Goal: Transaction & Acquisition: Purchase product/service

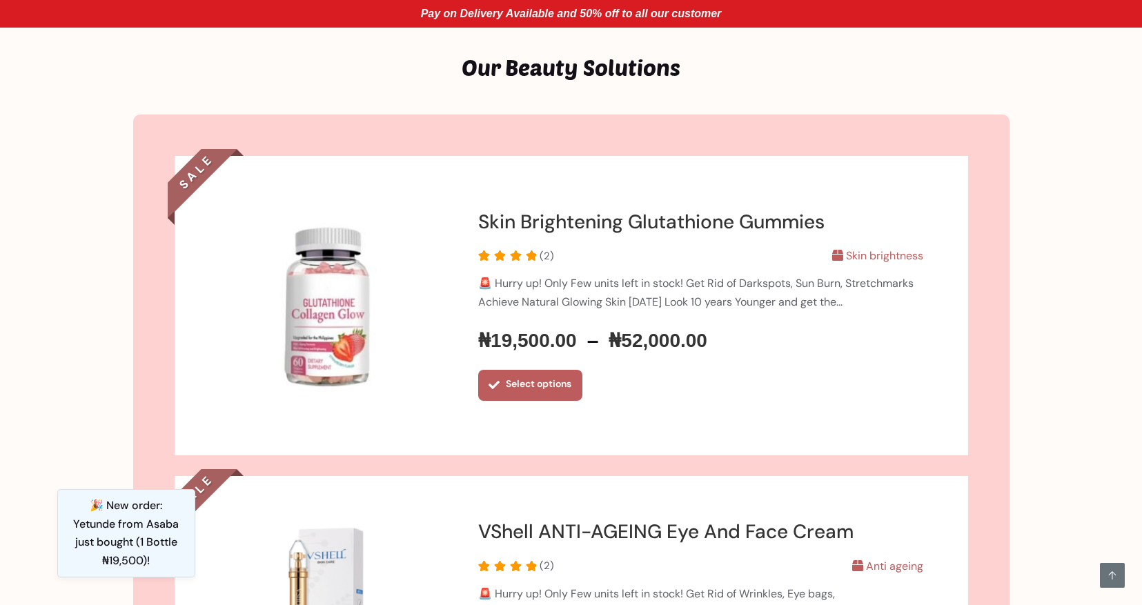
scroll to position [700, 0]
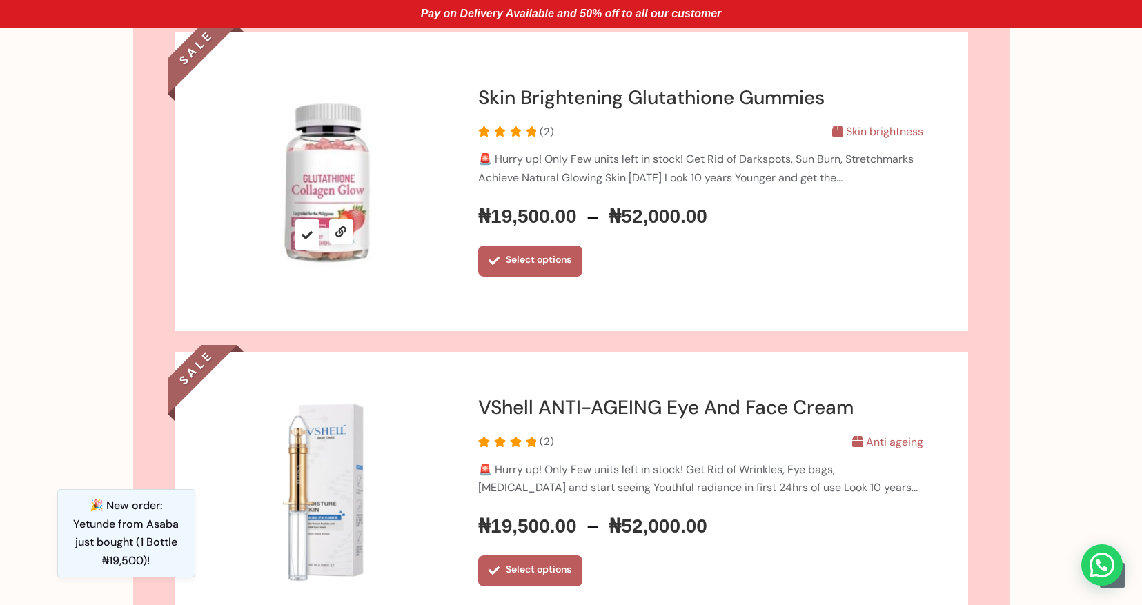
click at [335, 206] on img at bounding box center [325, 182] width 212 height 212
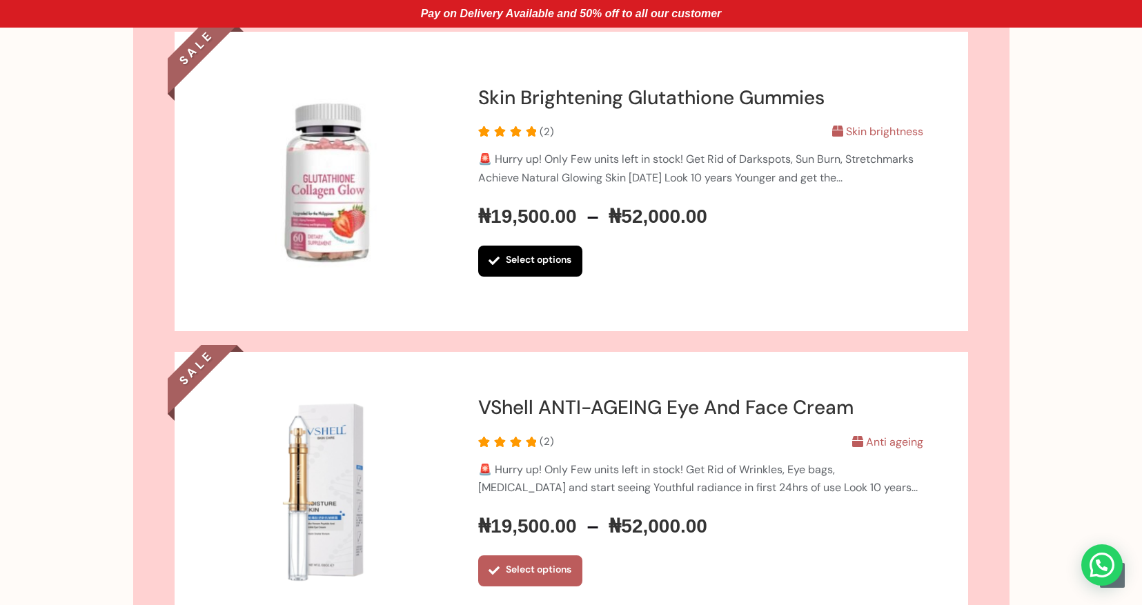
click at [493, 255] on link "Select options" at bounding box center [530, 261] width 104 height 31
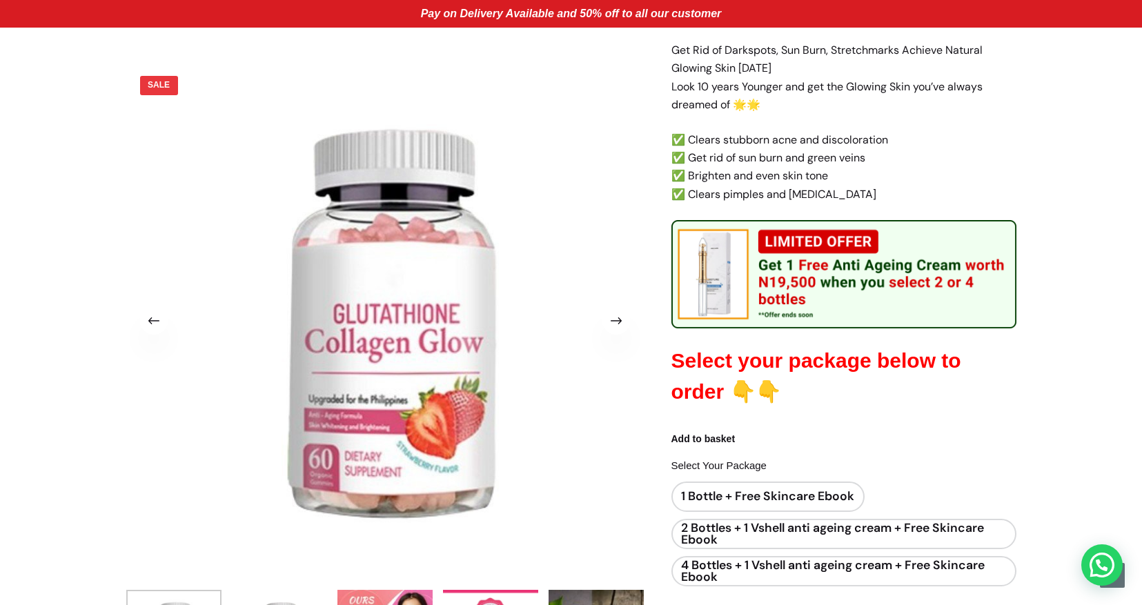
scroll to position [333, 0]
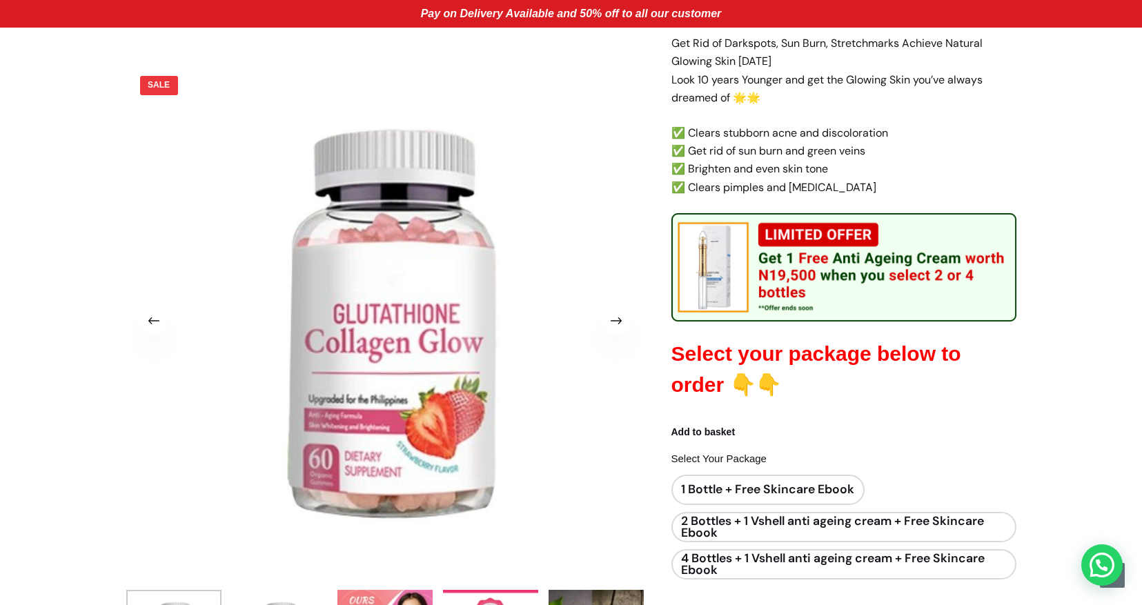
click at [608, 319] on span at bounding box center [616, 321] width 28 height 28
click at [609, 322] on span at bounding box center [616, 321] width 28 height 28
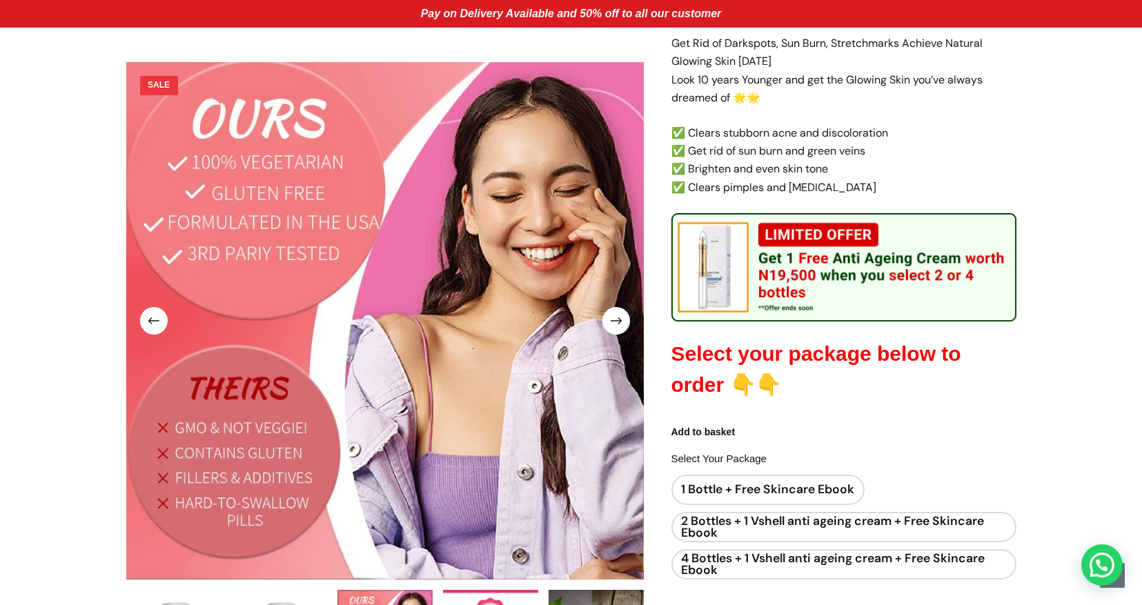
click at [609, 322] on span at bounding box center [616, 321] width 28 height 28
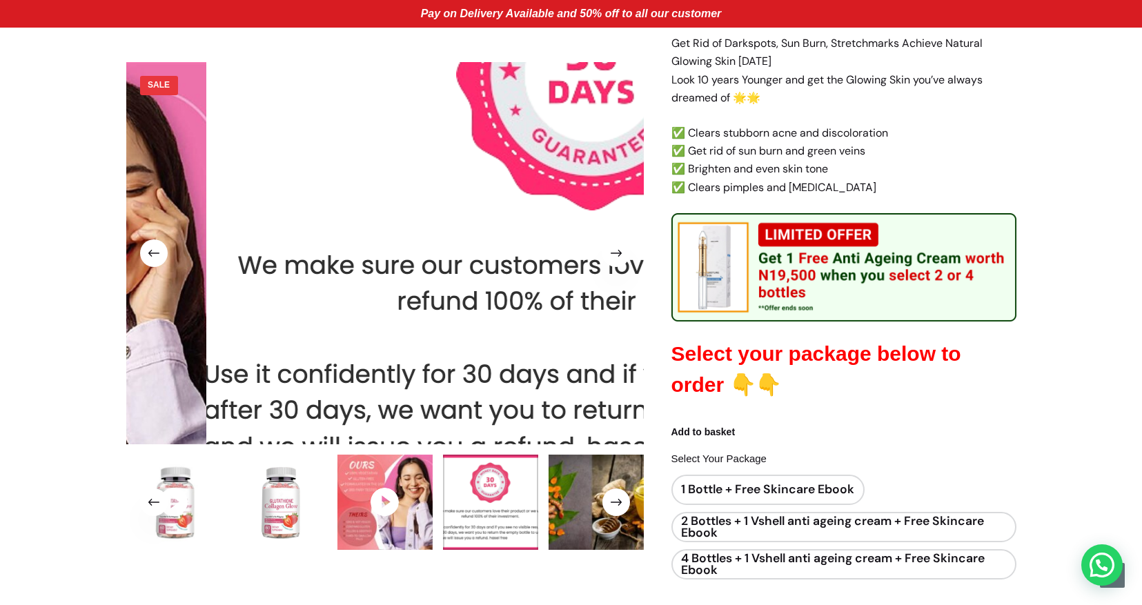
click at [609, 322] on img at bounding box center [594, 206] width 871 height 643
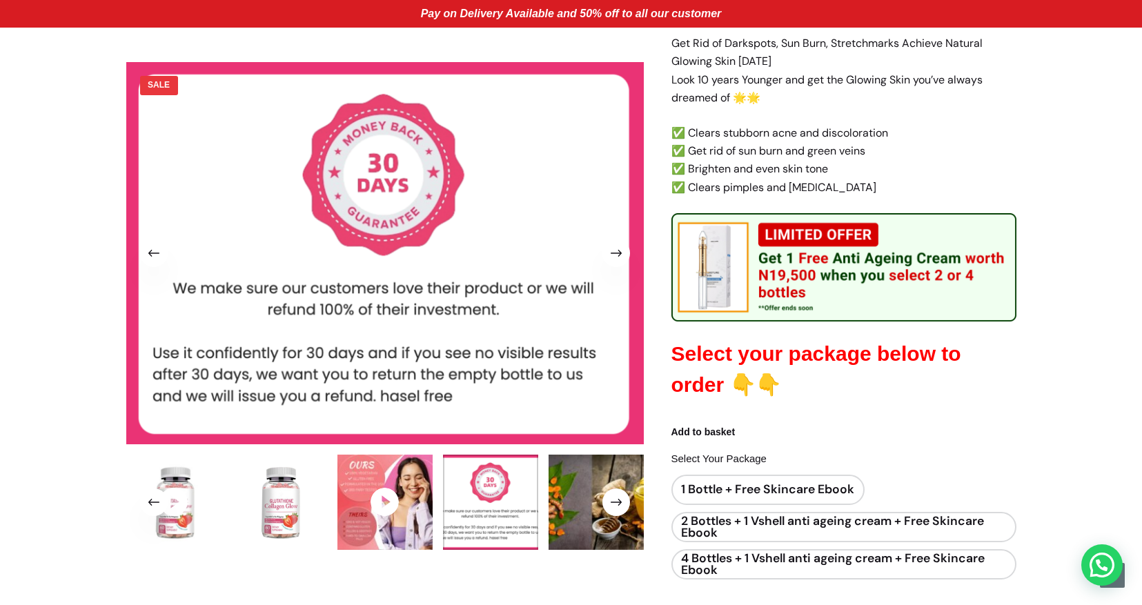
click at [152, 246] on span at bounding box center [154, 253] width 28 height 28
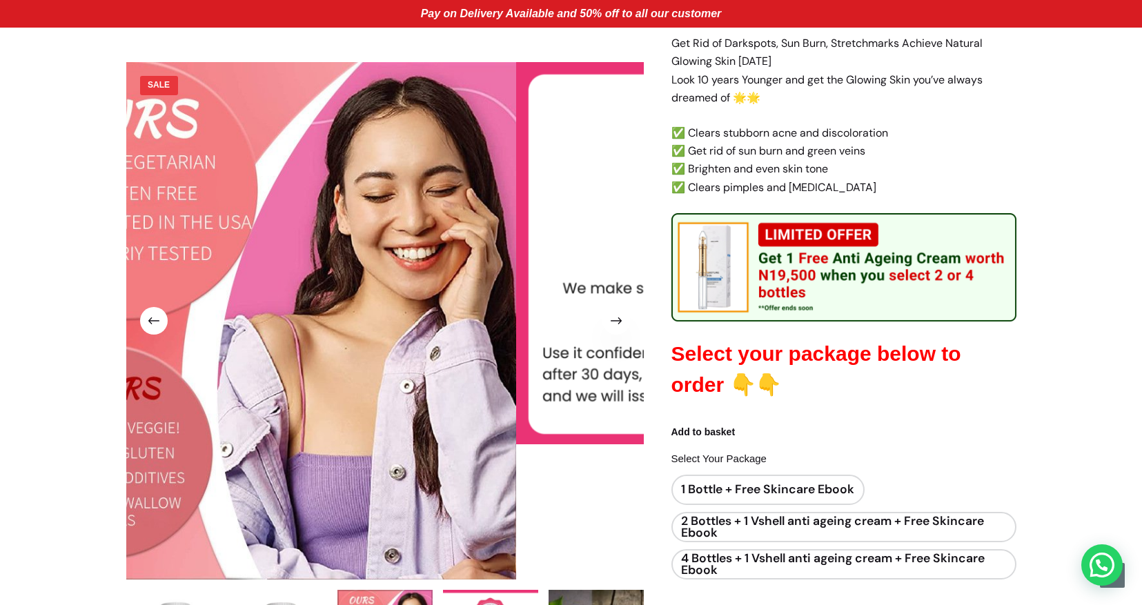
click at [158, 319] on span at bounding box center [154, 321] width 28 height 28
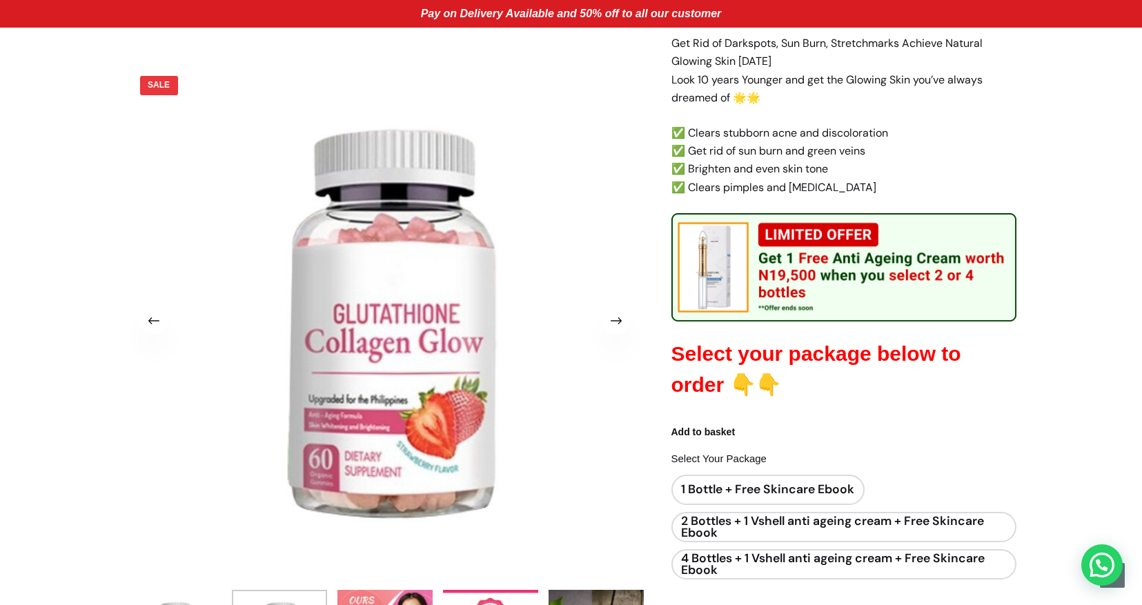
click at [615, 321] on span at bounding box center [616, 321] width 28 height 28
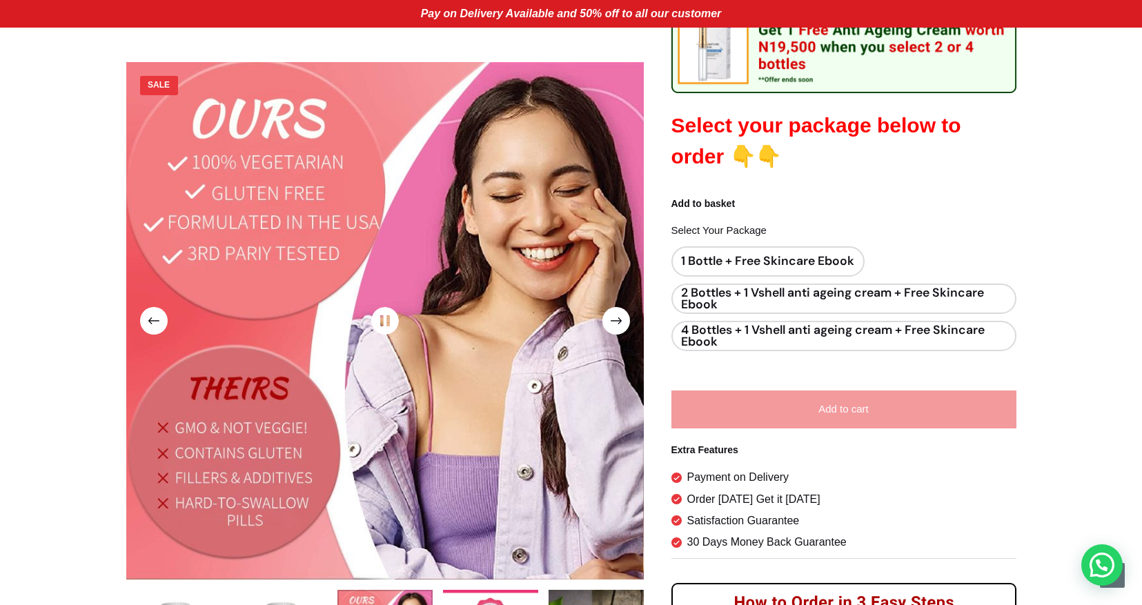
scroll to position [615, 0]
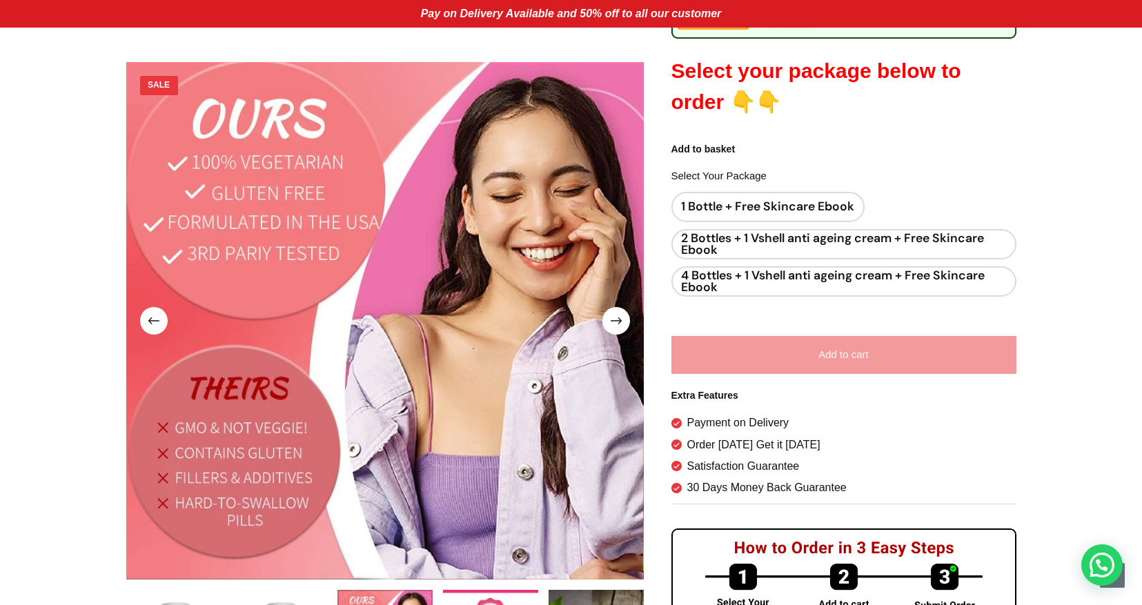
click at [152, 315] on span at bounding box center [154, 321] width 28 height 28
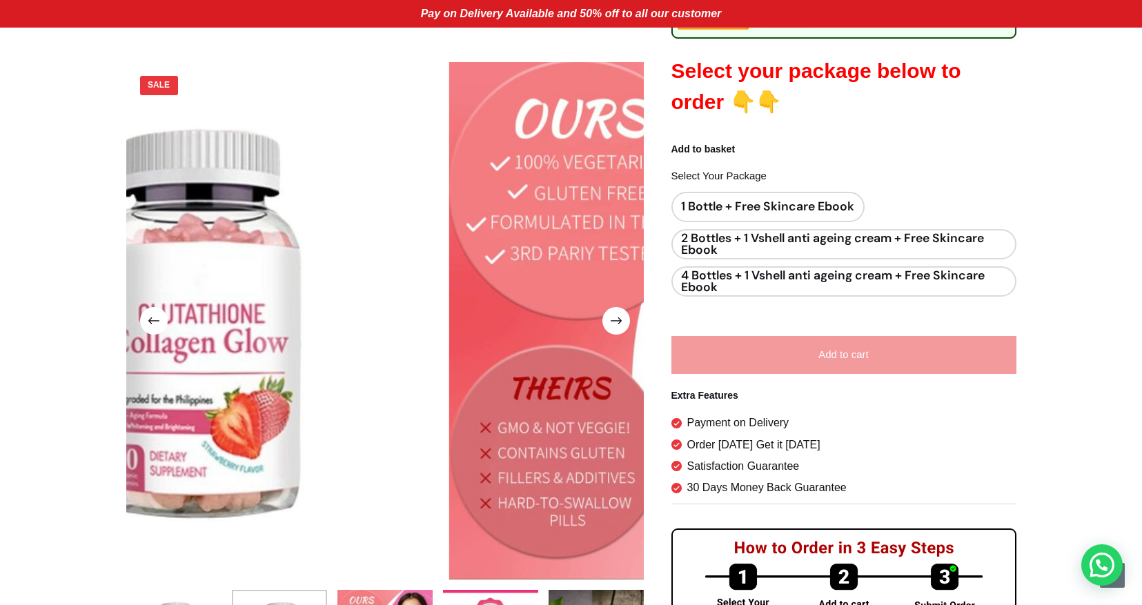
click at [152, 315] on span at bounding box center [154, 321] width 28 height 28
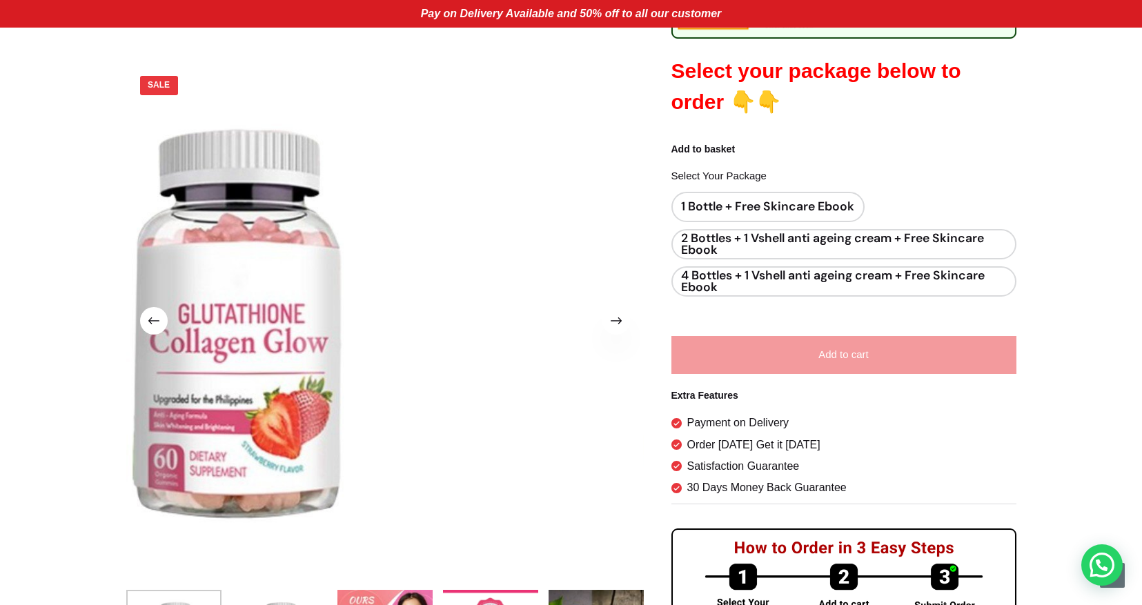
click at [152, 315] on span at bounding box center [154, 321] width 28 height 28
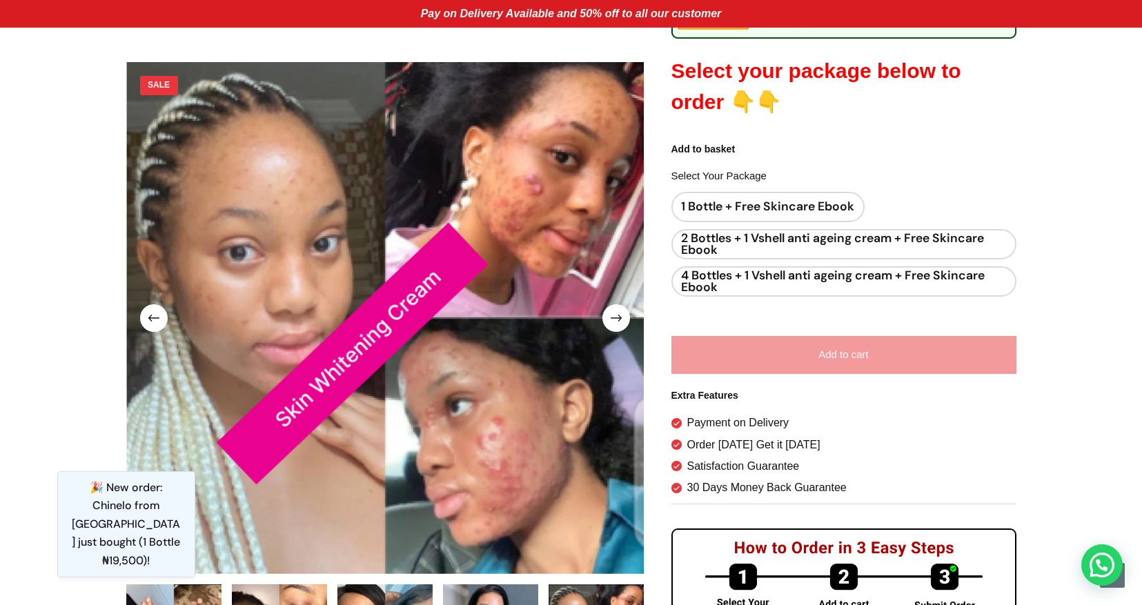
click at [611, 309] on span at bounding box center [616, 318] width 28 height 28
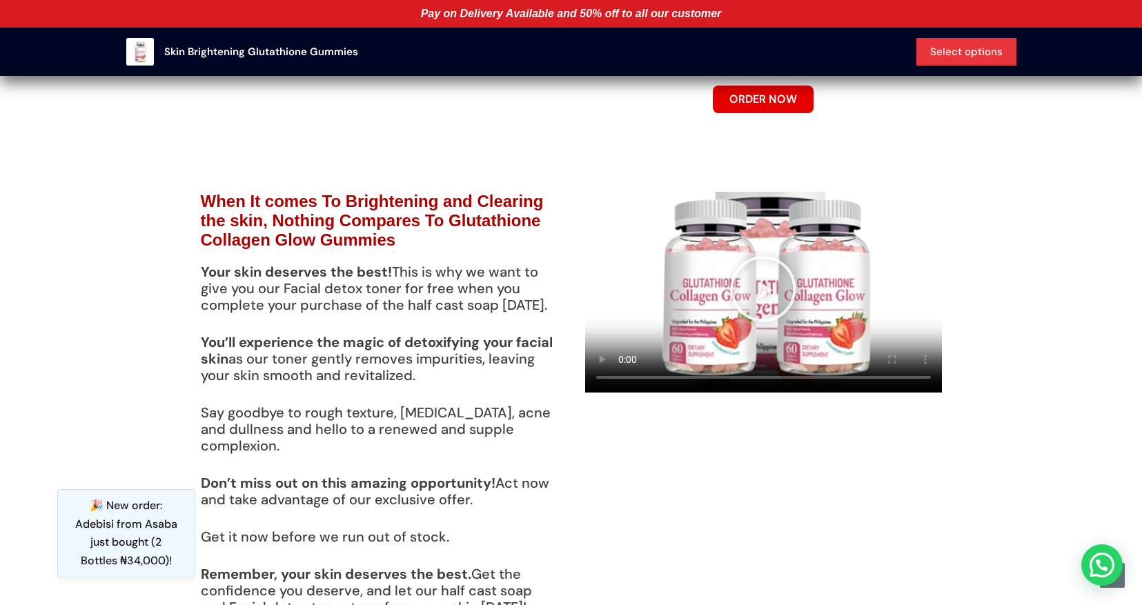
scroll to position [2660, 0]
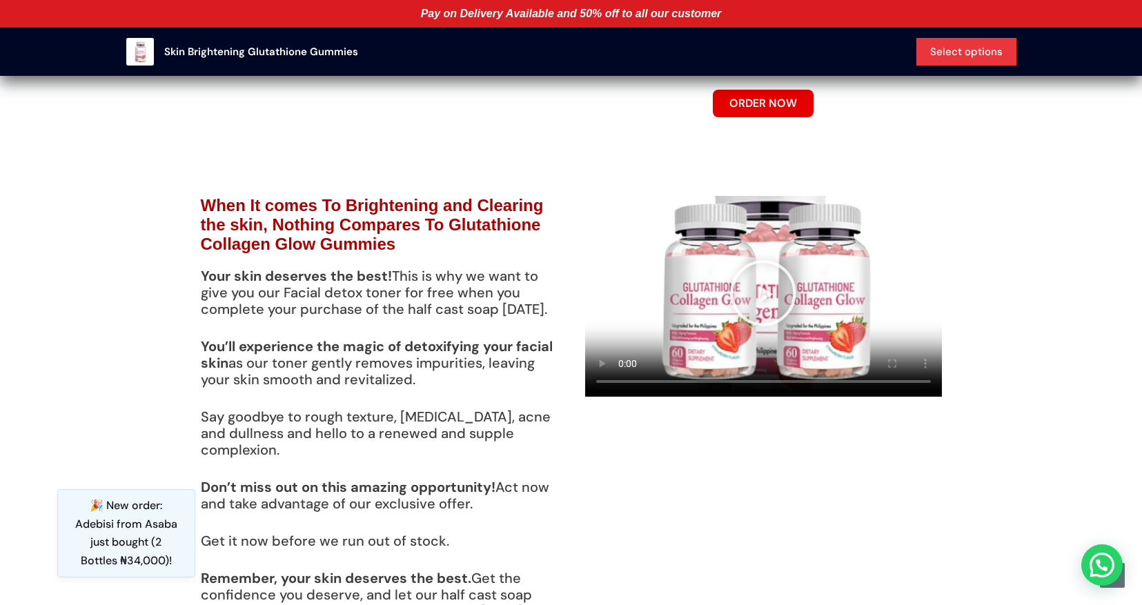
click at [760, 282] on icon "Play Video" at bounding box center [764, 294] width 66 height 66
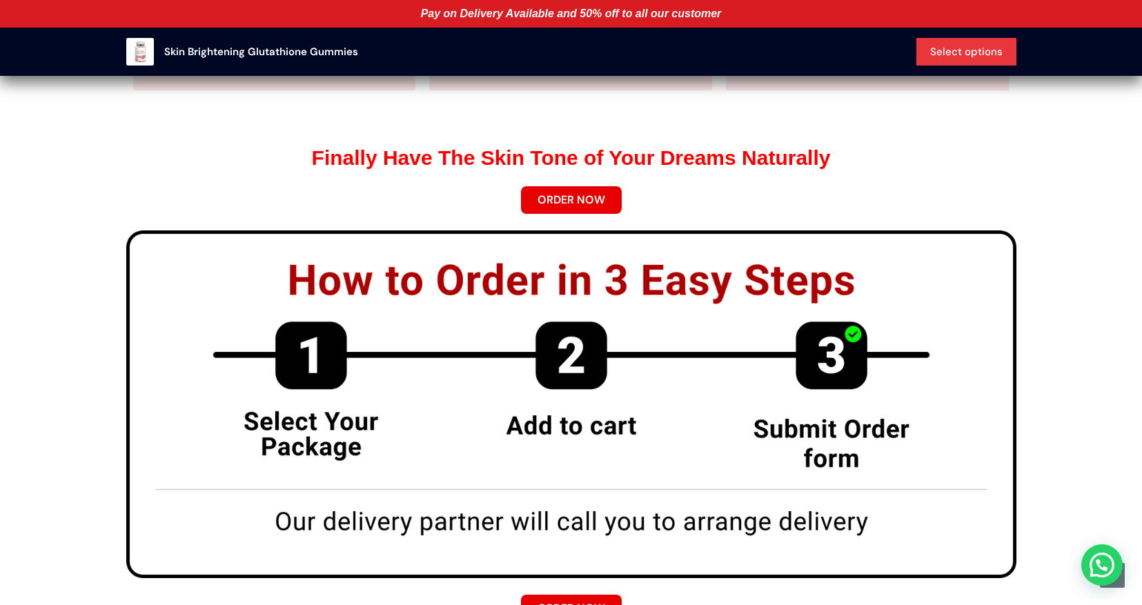
scroll to position [6595, 0]
